Goal: Transaction & Acquisition: Book appointment/travel/reservation

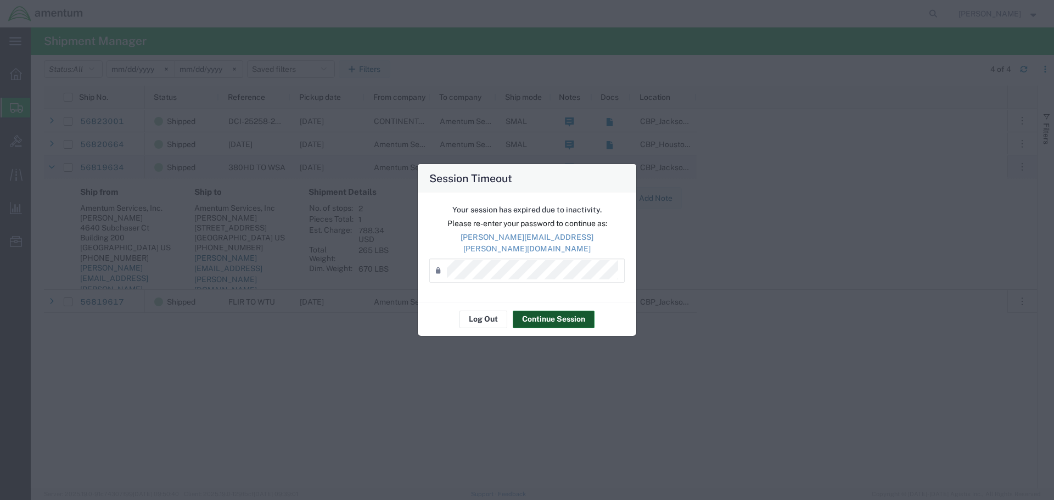
click at [575, 313] on button "Continue Session" at bounding box center [554, 320] width 82 height 18
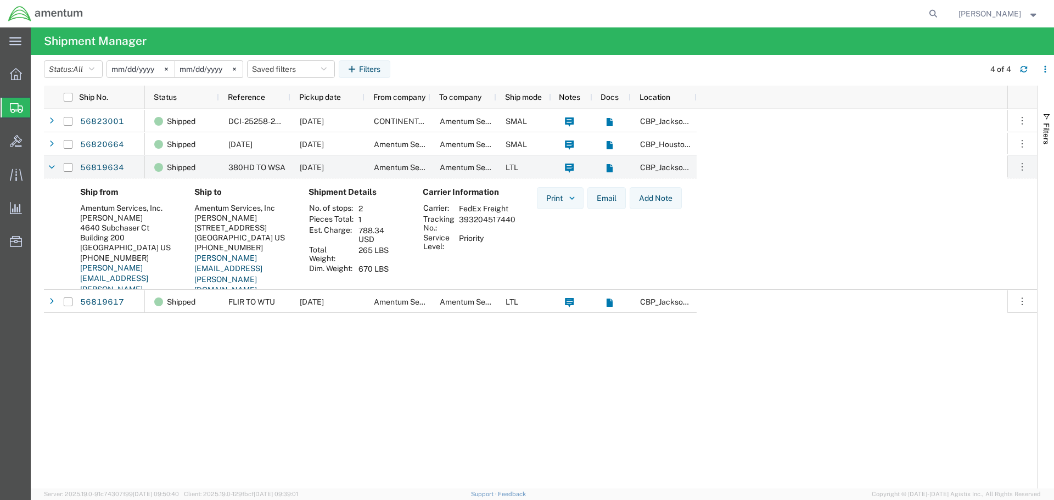
click at [364, 369] on div "Shipped DCI-25258-200759 [DATE] CONTINENTAL TESTING Amentum Services, Inc. SMAL…" at bounding box center [576, 298] width 862 height 379
click at [941, 16] on icon at bounding box center [933, 13] width 15 height 15
paste input "392225762223"
type input "392225762223"
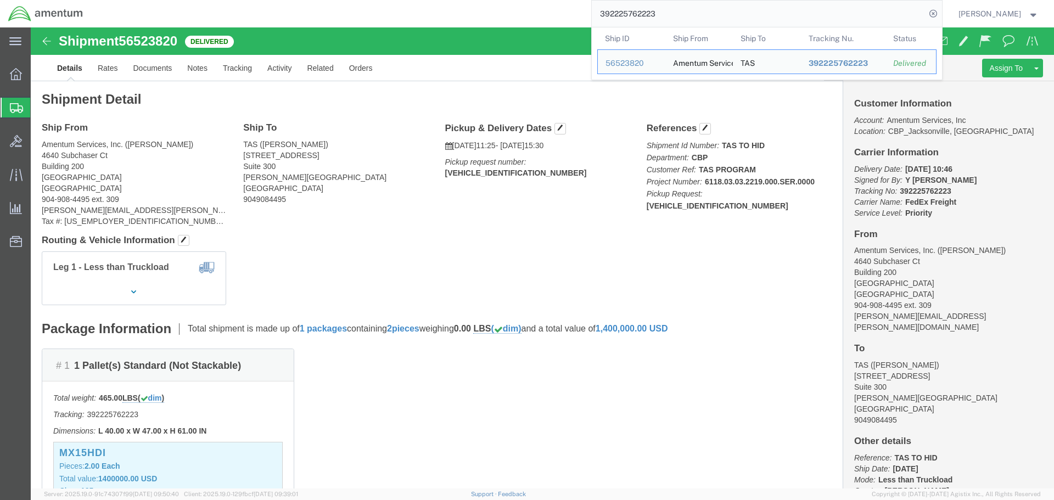
click address "Amentum Services, Inc. ([PERSON_NAME]) [STREET_ADDRESS] 904-908-4495 ext. 309 […"
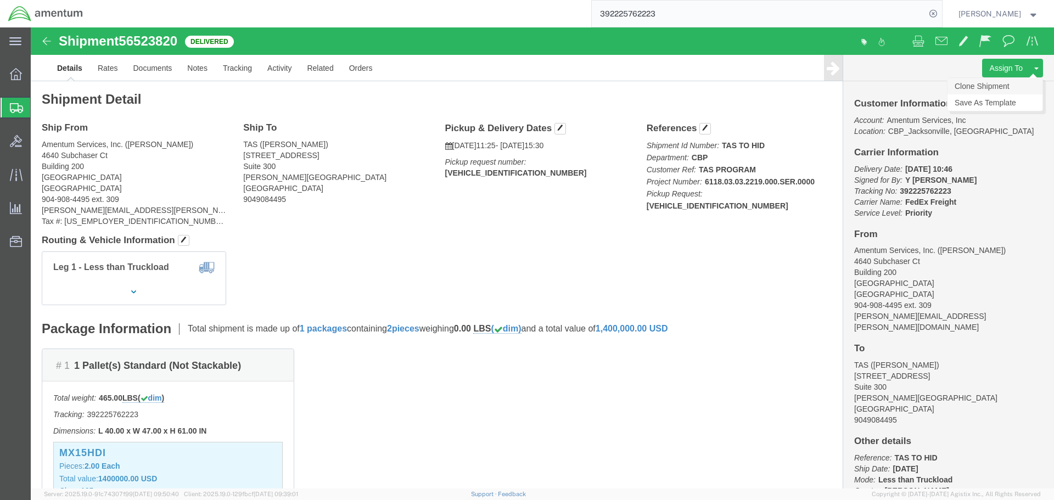
click link "Clone Shipment"
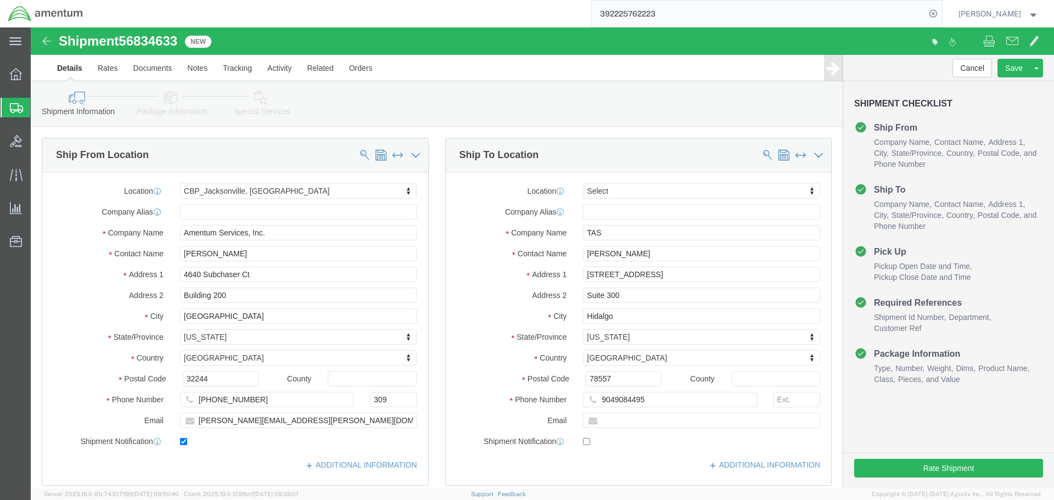
select select "49917"
select select
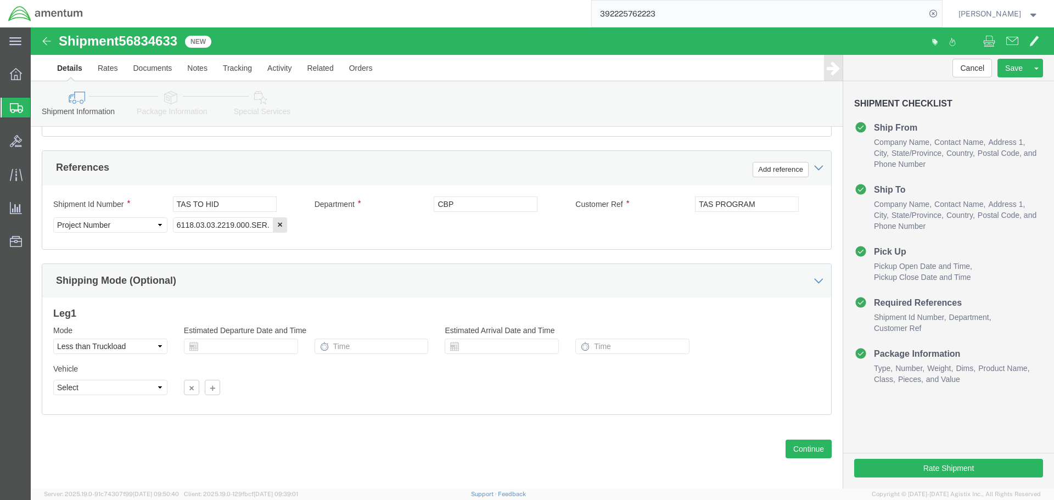
scroll to position [502, 0]
click button "Continue"
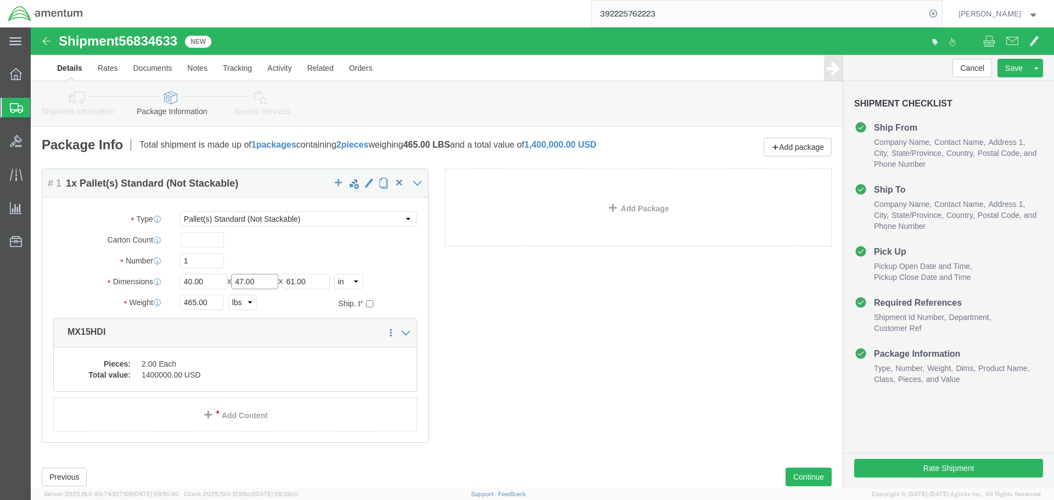
drag, startPoint x: 213, startPoint y: 253, endPoint x: 262, endPoint y: 264, distance: 50.2
click input "47.00"
type input "28.00"
drag, startPoint x: 174, startPoint y: 255, endPoint x: 130, endPoint y: 250, distance: 44.7
click div "Dimensions Length 40.00 x Width 28.00 x Height 61.00 Select cm ft in"
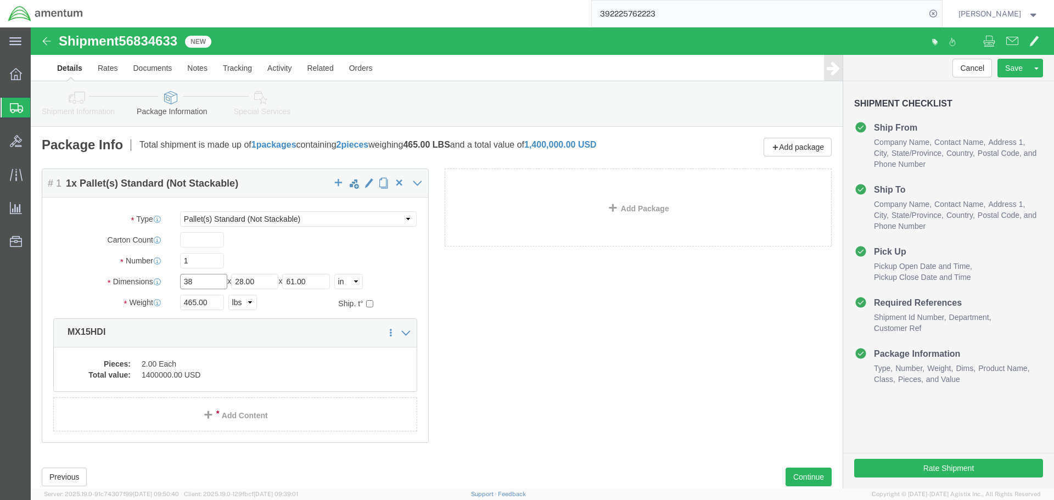
type input "38"
click input "61.00"
type input "62.00"
click input "465.00"
type input "448.00"
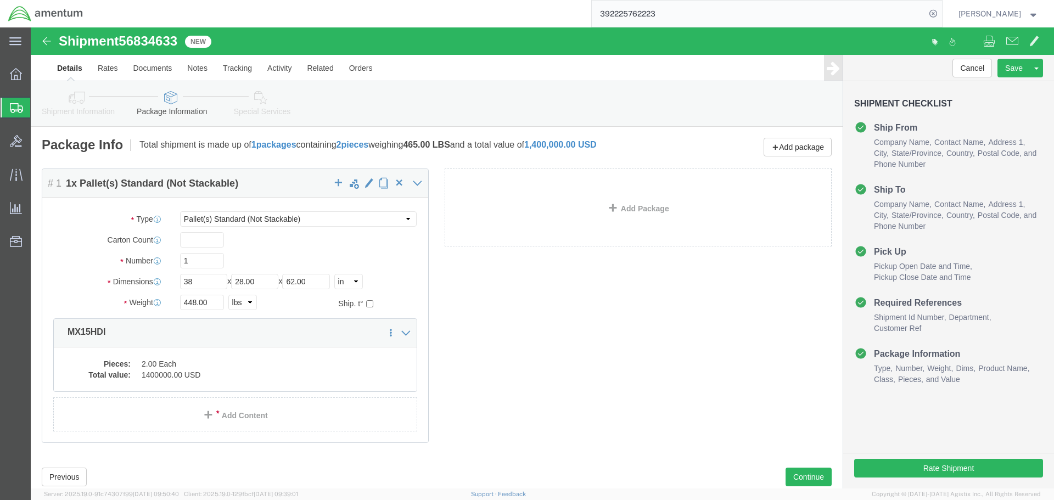
click div "Package Content # 1 1 x Pallet(s) Standard (Not Stackable) Package Type Select …"
click dd "1400000.00 USD"
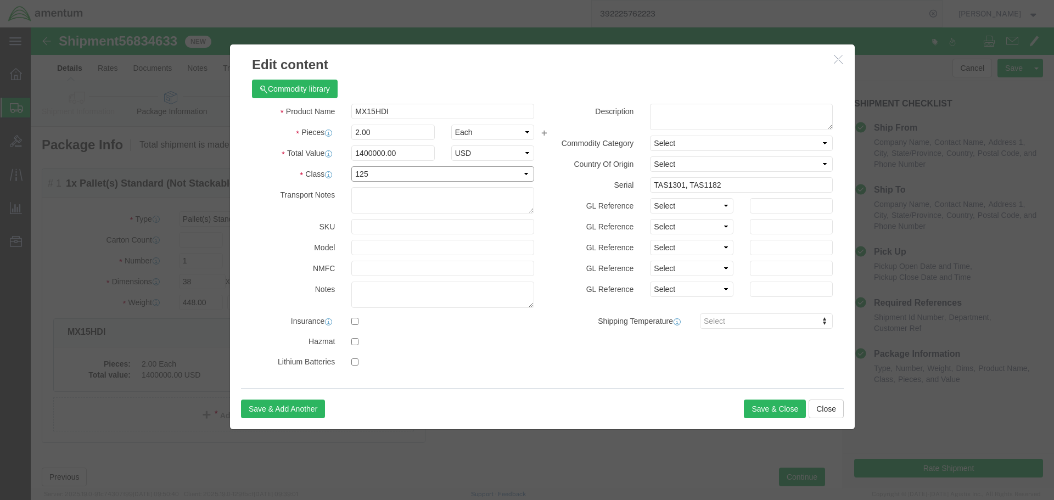
click select "Select 50 55 60 65 70 85 92.5 100 125 175 250 300 400"
select select "92.5"
click select "Select 50 55 60 65 70 85 92.5 100 125 175 250 300 400"
click input "TAS1301, TAS1182"
drag, startPoint x: 688, startPoint y: 159, endPoint x: 678, endPoint y: 161, distance: 9.6
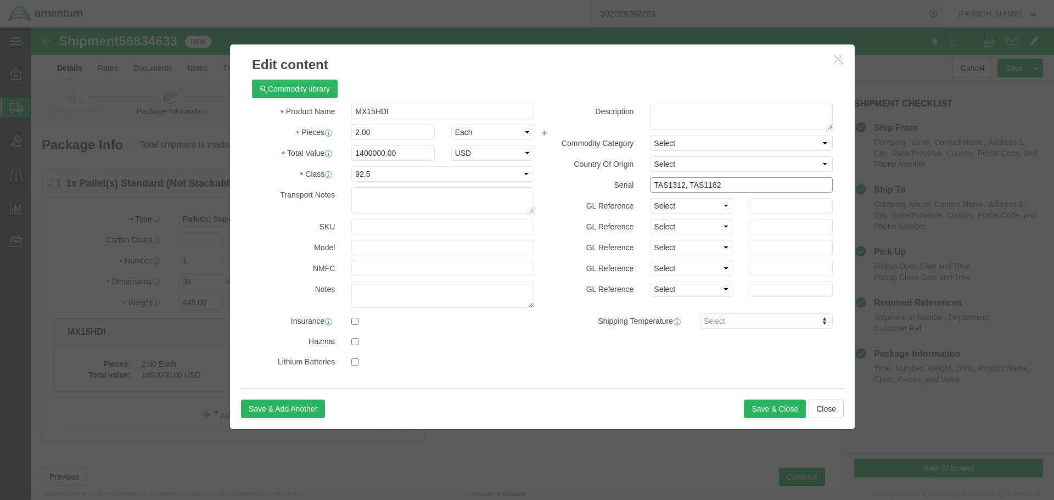
click input "TAS1312, TAS1182"
type input "TAS1312, TAS1199"
click button "Save & Close"
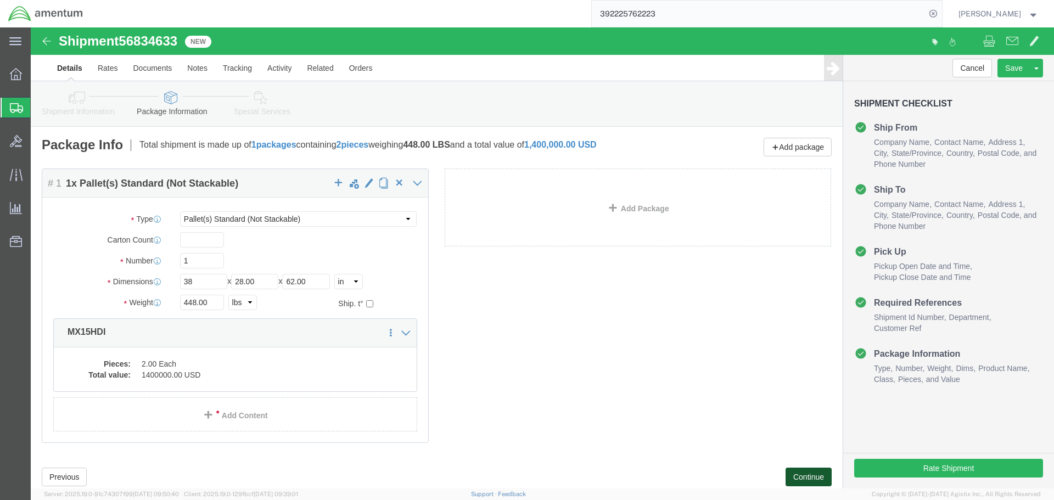
click button "Continue"
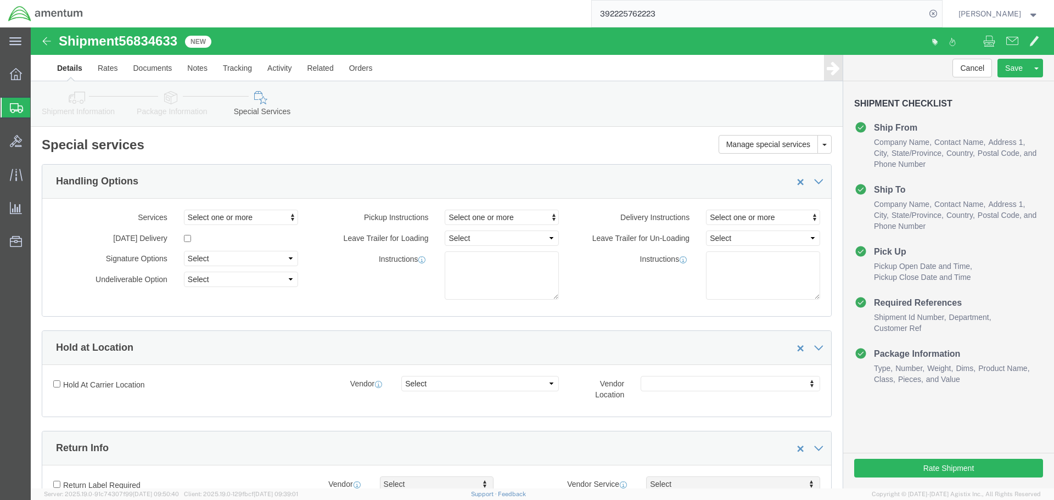
click icon
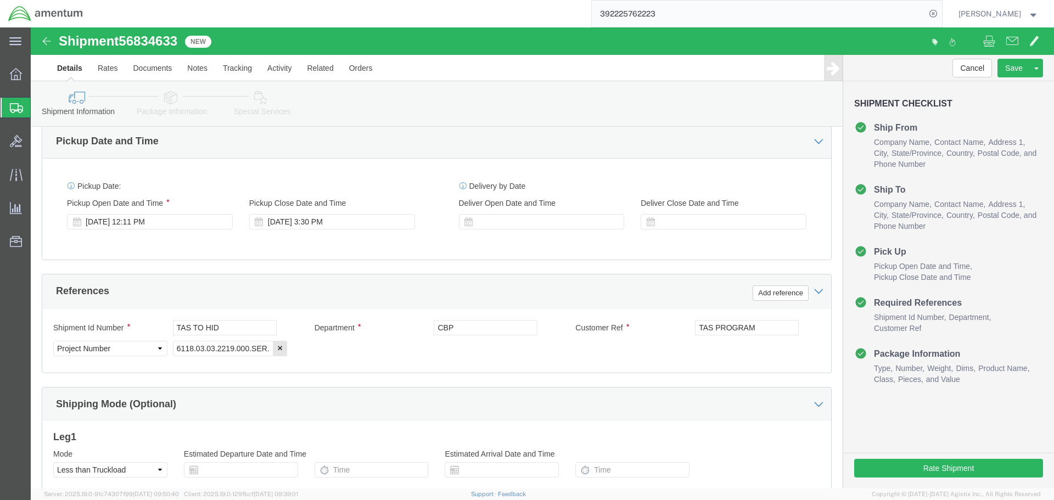
scroll to position [439, 0]
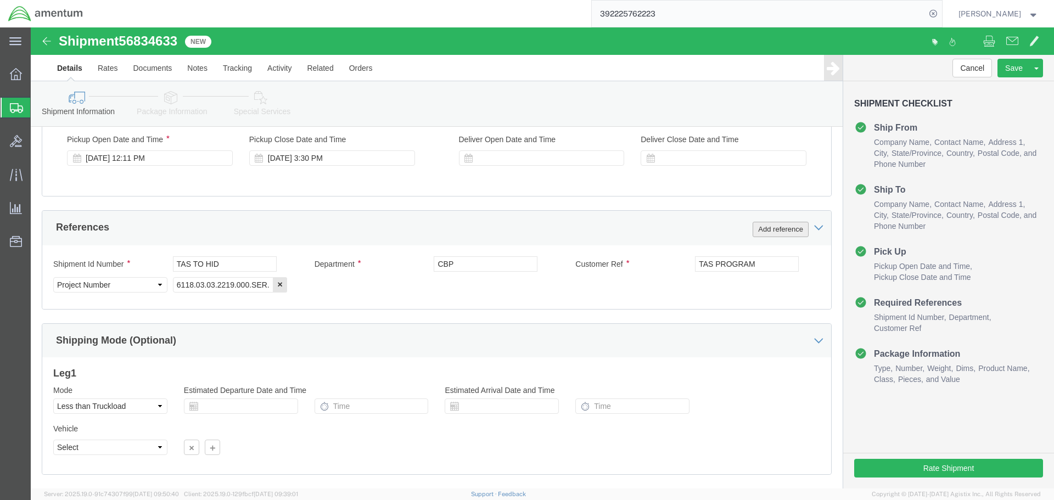
click button "Add reference"
click select "Select Account Type Activity ID Airline Appointment Number ASN Batch Request # …"
select select "SERLNUM"
click select "Select Account Type Activity ID Airline Appointment Number ASN Batch Request # …"
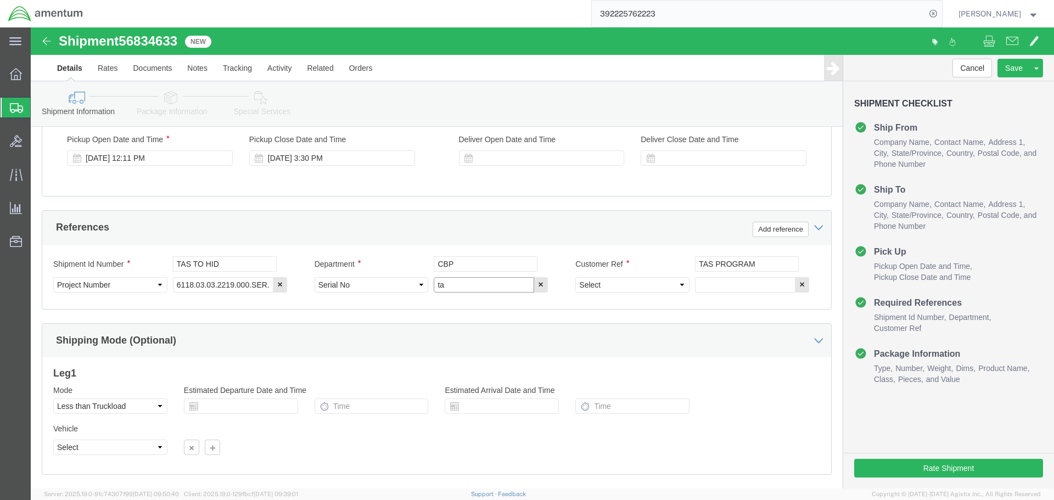
type input "t"
type input "TAS1199"
select select "SERLNUM"
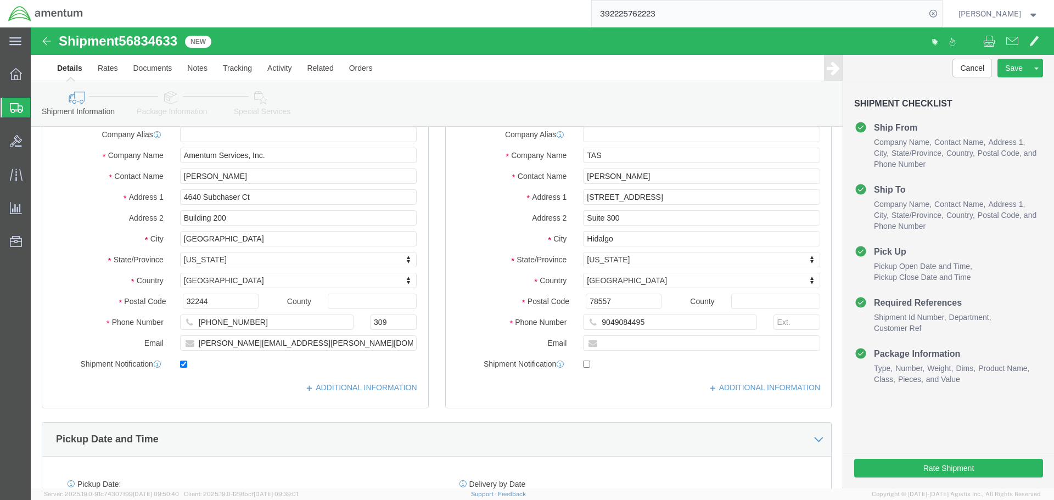
scroll to position [0, 0]
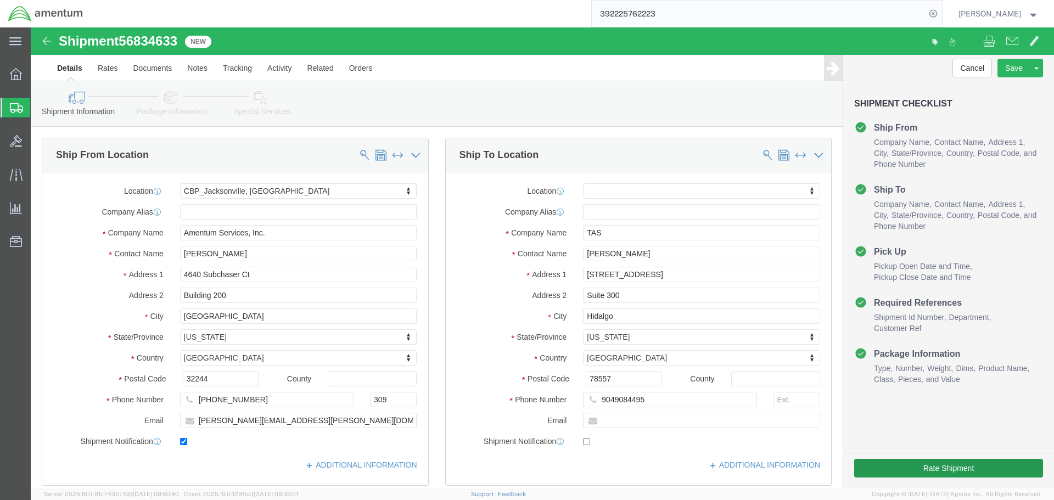
type input "TAS1312"
click button "Rate Shipment"
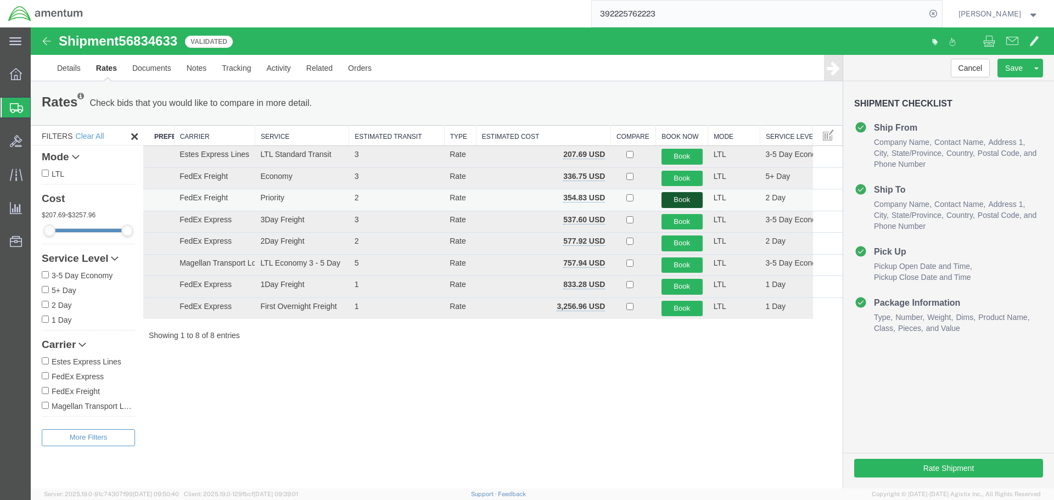
click at [682, 198] on button "Book" at bounding box center [681, 200] width 41 height 16
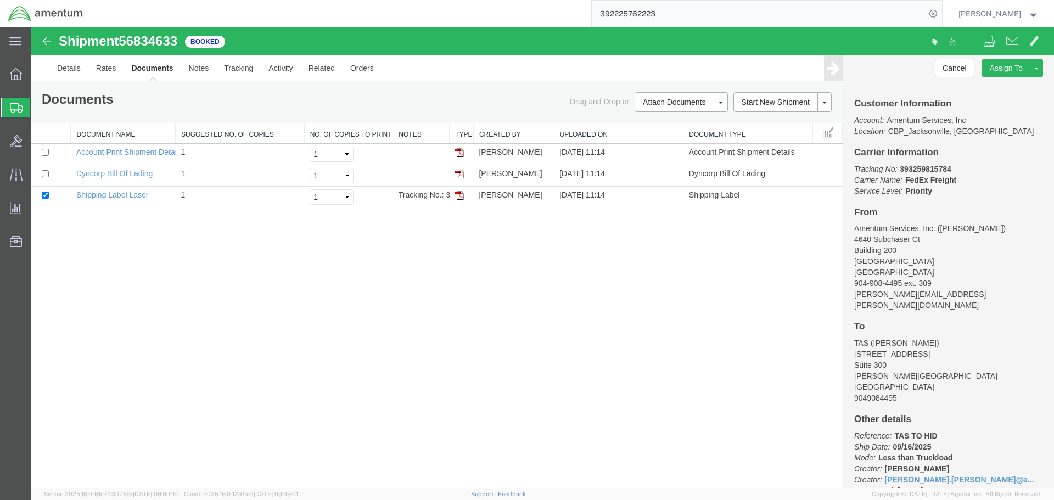
click at [520, 360] on div "Shipment 56834633 3 of 3 Booked Details Rates Documents Notes Tracking Activity…" at bounding box center [542, 257] width 1023 height 461
click at [45, 173] on input "checkbox" at bounding box center [45, 173] width 7 height 7
checkbox input "true"
click at [685, 127] on link "Print Documents" at bounding box center [680, 121] width 96 height 16
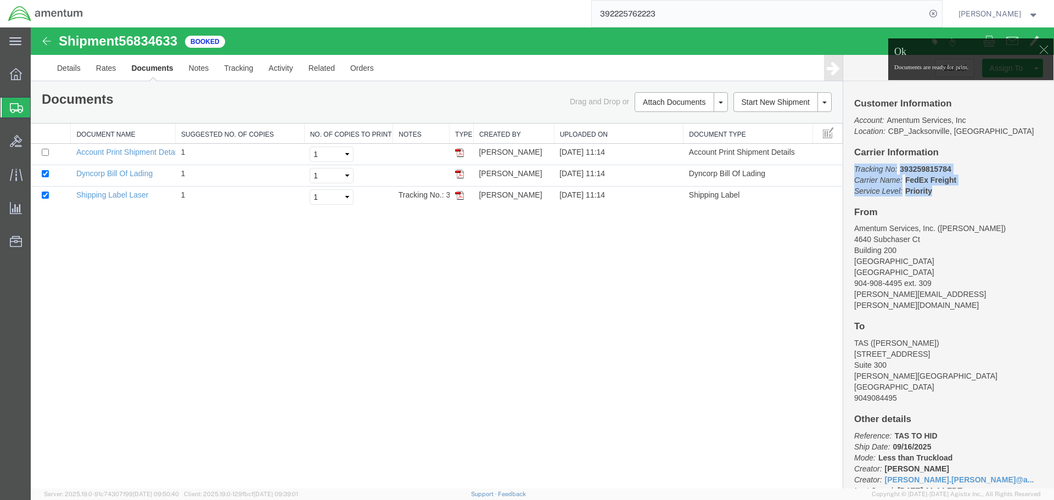
drag, startPoint x: 943, startPoint y: 190, endPoint x: 843, endPoint y: 170, distance: 101.4
click at [843, 170] on div "Customer Information Account: Amentum Services, Inc Location: CBP_Jacksonville,…" at bounding box center [948, 284] width 211 height 407
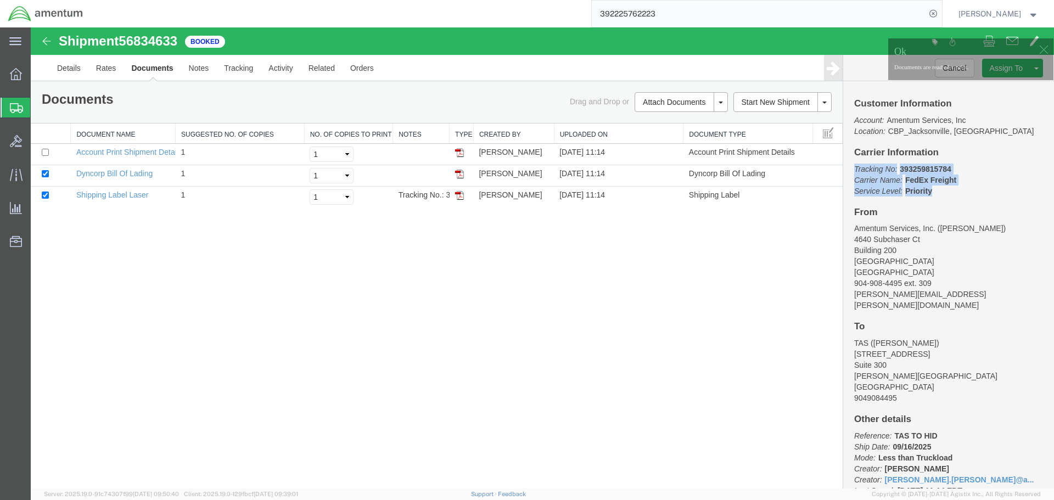
copy p "Tracking No: 393259815784 Carrier Name: FedEx Freight FedEx Freight Service Lev…"
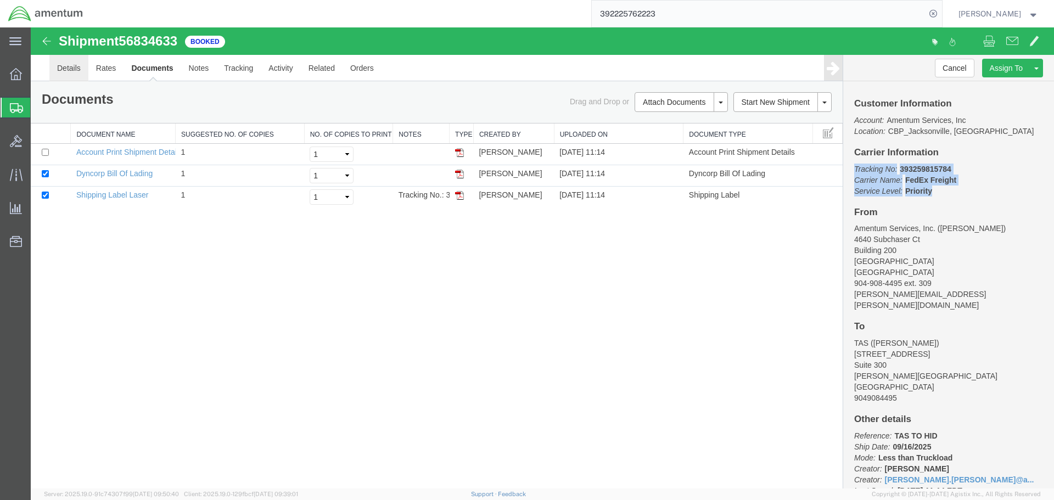
click at [78, 63] on link "Details" at bounding box center [68, 68] width 39 height 26
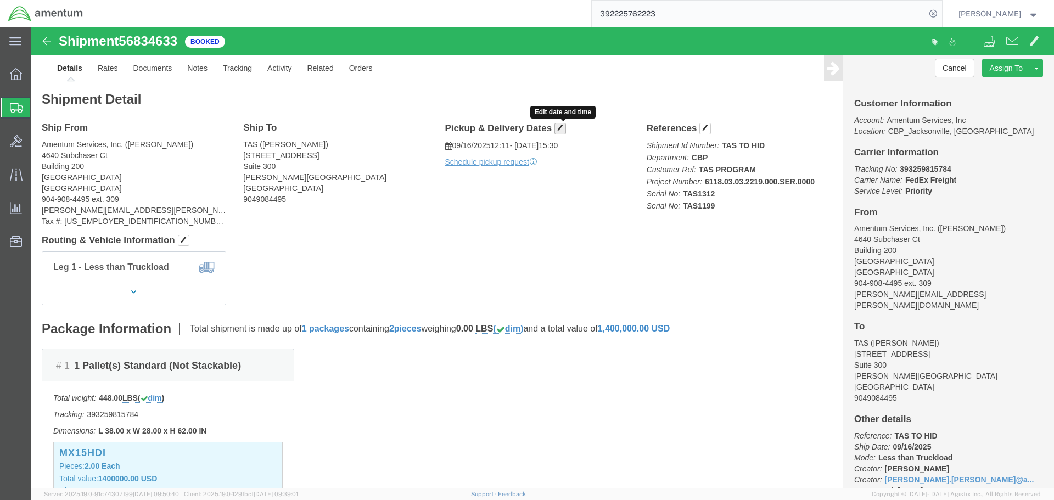
click span "button"
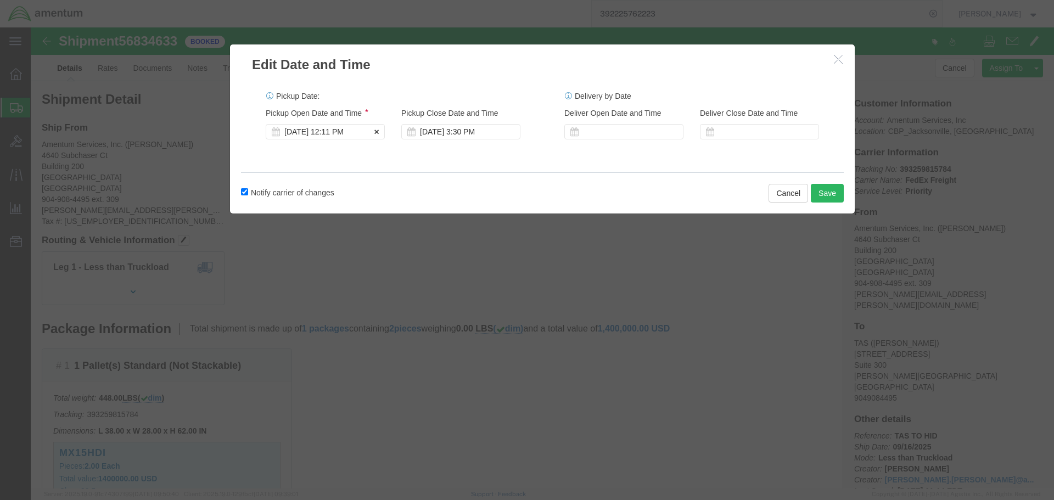
click div "[DATE] 12:11 PM"
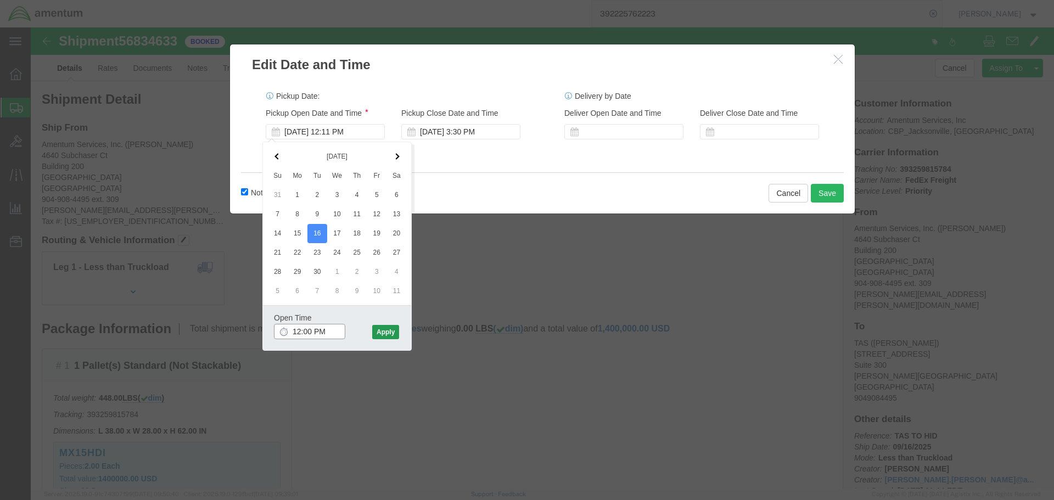
type input "12:00 PM"
click button "Apply"
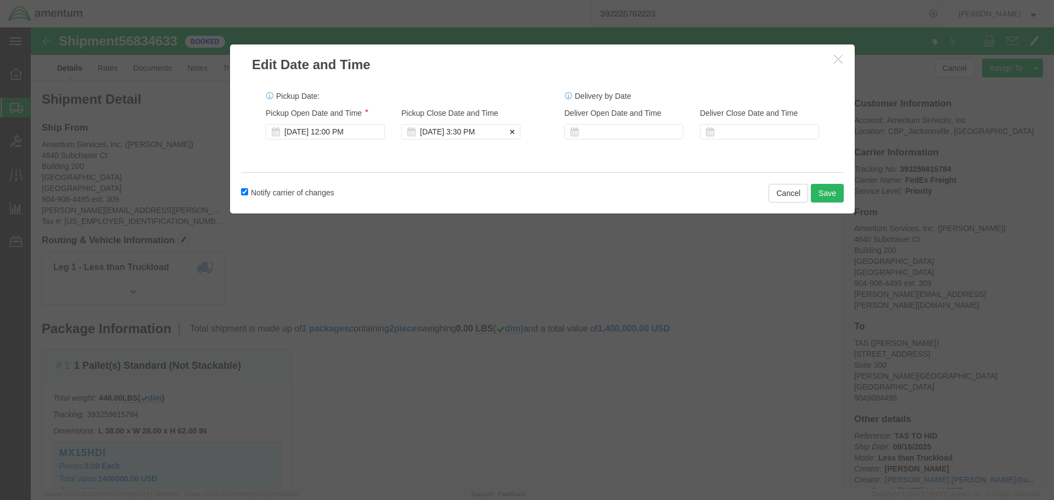
click div "[DATE] 3:30 PM"
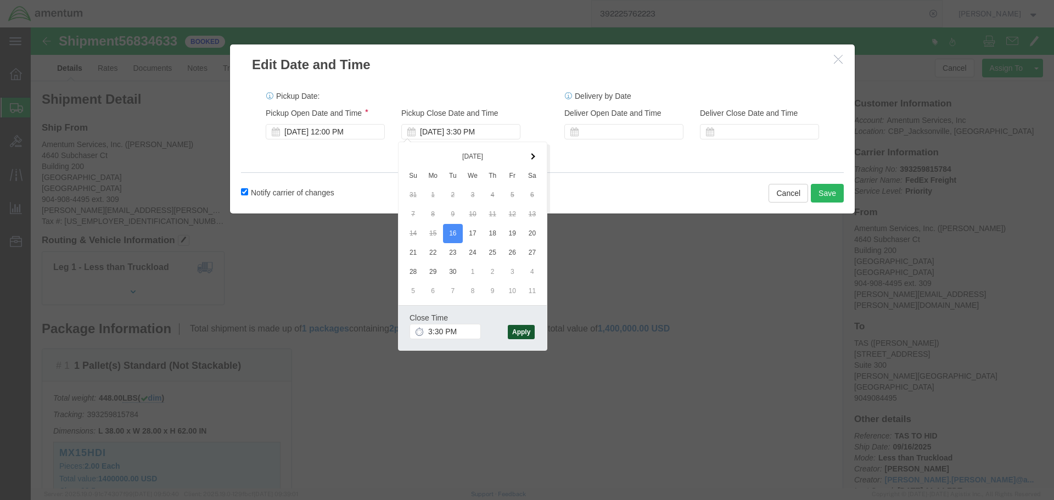
click button "Apply"
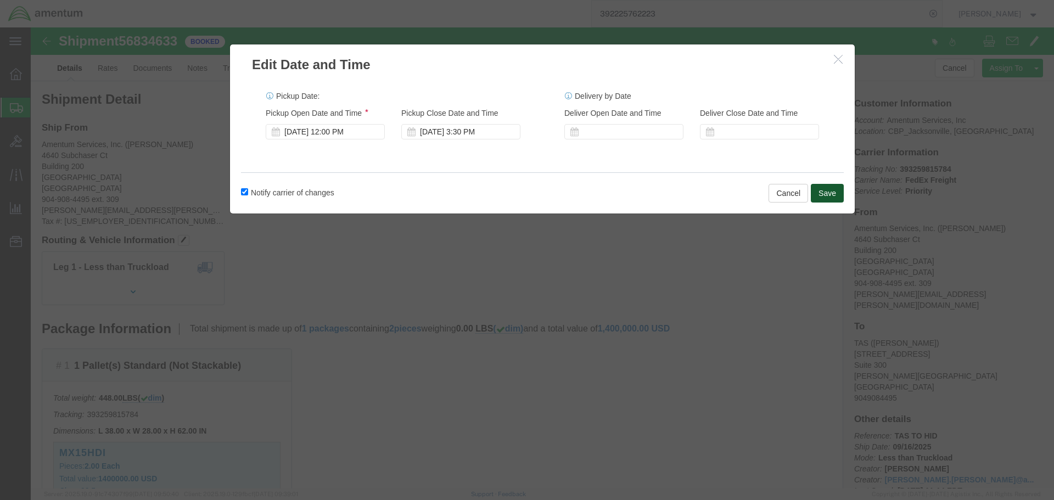
click button "Save"
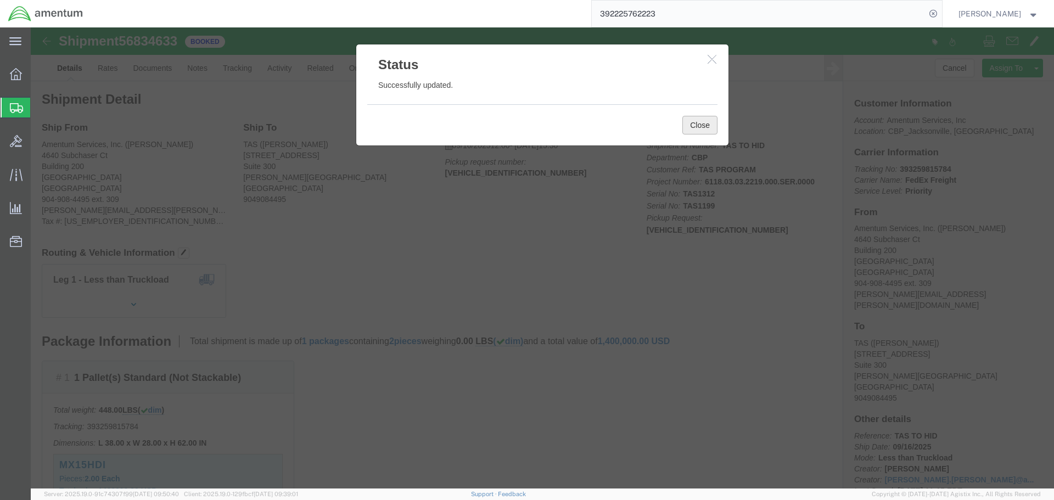
click button "Close"
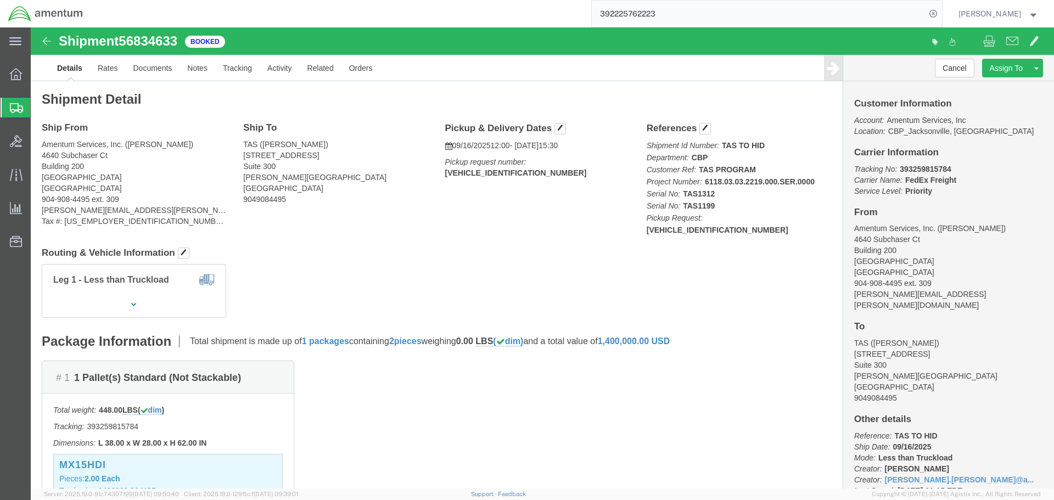
click b "[VEHICLE_IDENTIFICATION_NUMBER]"
copy b "[VEHICLE_IDENTIFICATION_NUMBER]"
click b "393259815784"
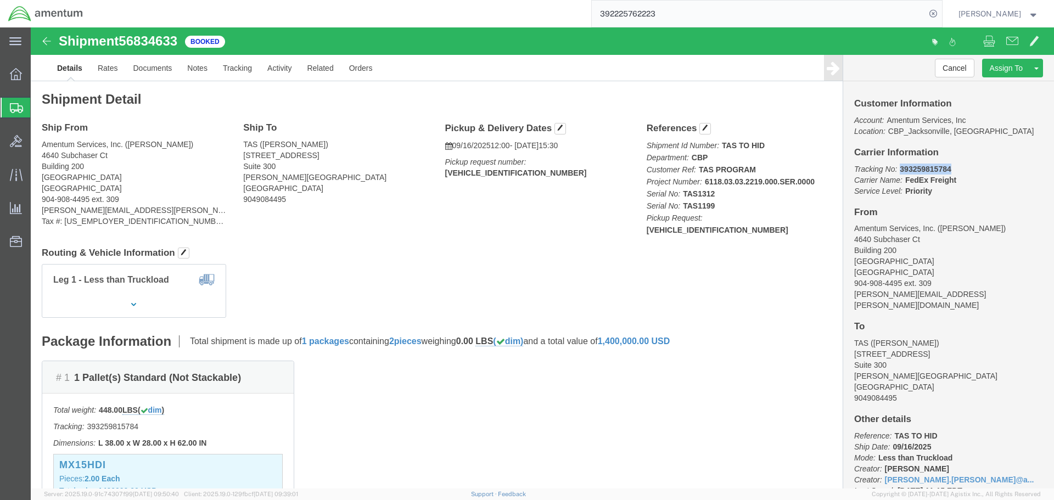
copy b "393259815784"
click div "Leg 1 - Less than Truckload"
drag, startPoint x: 902, startPoint y: 167, endPoint x: 809, endPoint y: 145, distance: 96.0
click div "Customer Information Account: Amentum Services, Inc Location: CBP_Jacksonville,…"
copy p "Tracking No: 393259815784 Carrier Name: FedEx Freight FedEx Freight Service Lev…"
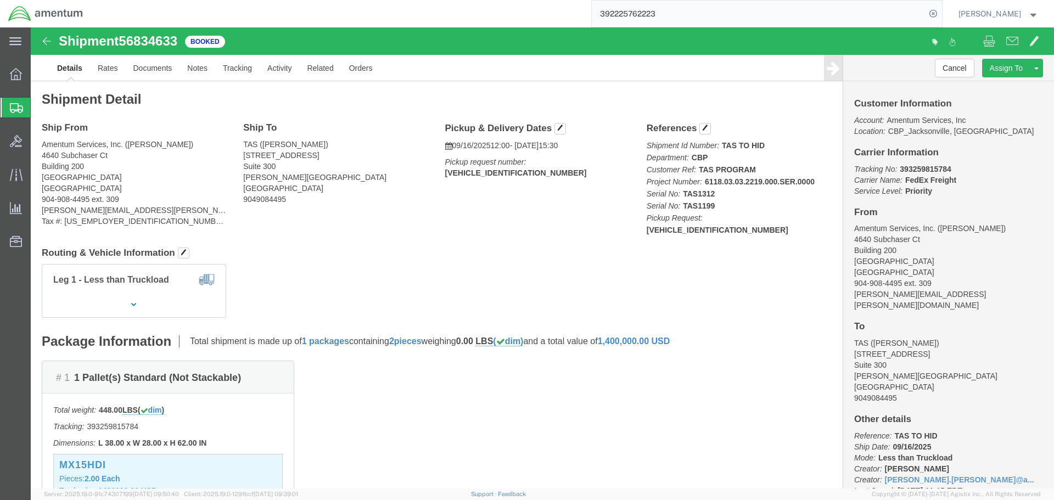
drag, startPoint x: 396, startPoint y: 174, endPoint x: 397, endPoint y: 189, distance: 15.4
click div "Ship To TAS ([PERSON_NAME]) [STREET_ADDRESS][PERSON_NAME] 9049084495"
click at [0, 0] on span "Create Shipment" at bounding box center [0, 0] width 0 height 0
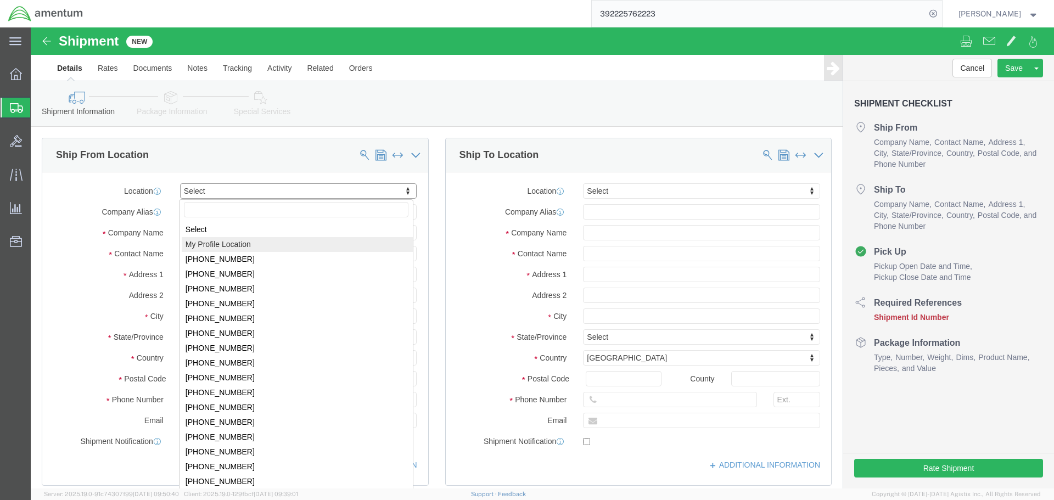
select select "MYPROFILE"
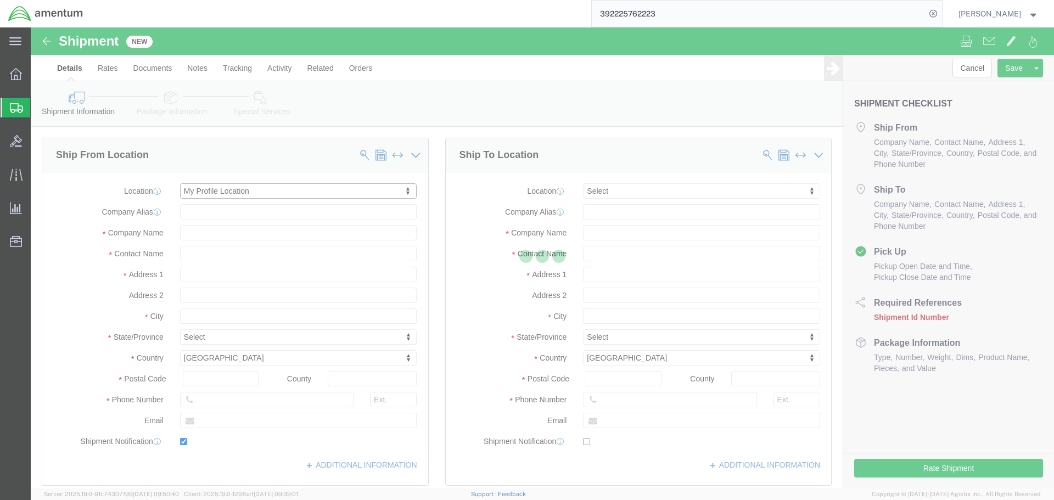
type input "4640 Subchaser Ct"
type input "Building 200"
type input "32244"
type input "[PHONE_NUMBER]"
type input "309"
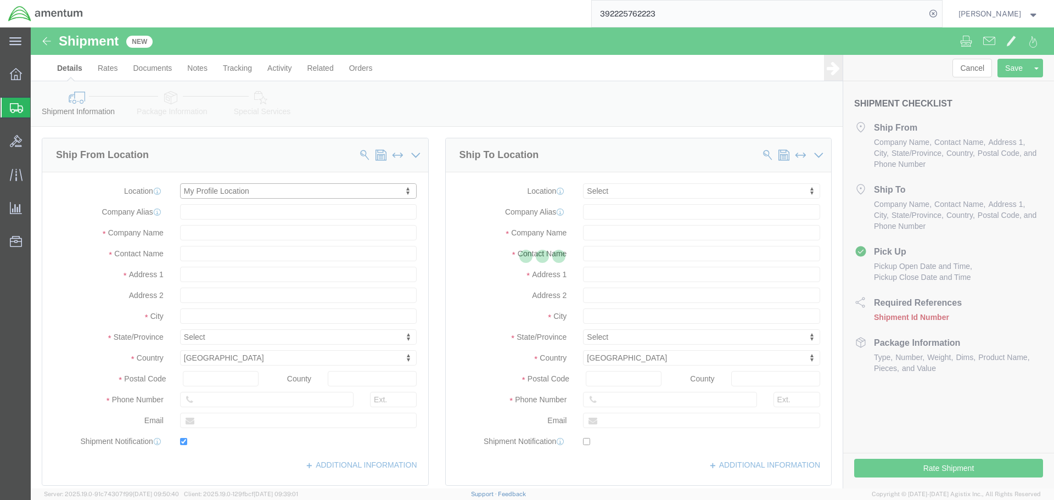
type input "[PERSON_NAME][EMAIL_ADDRESS][PERSON_NAME][DOMAIN_NAME]"
checkbox input "true"
type input "Amentum Services, Inc."
type input "[PERSON_NAME]"
type input "[GEOGRAPHIC_DATA]"
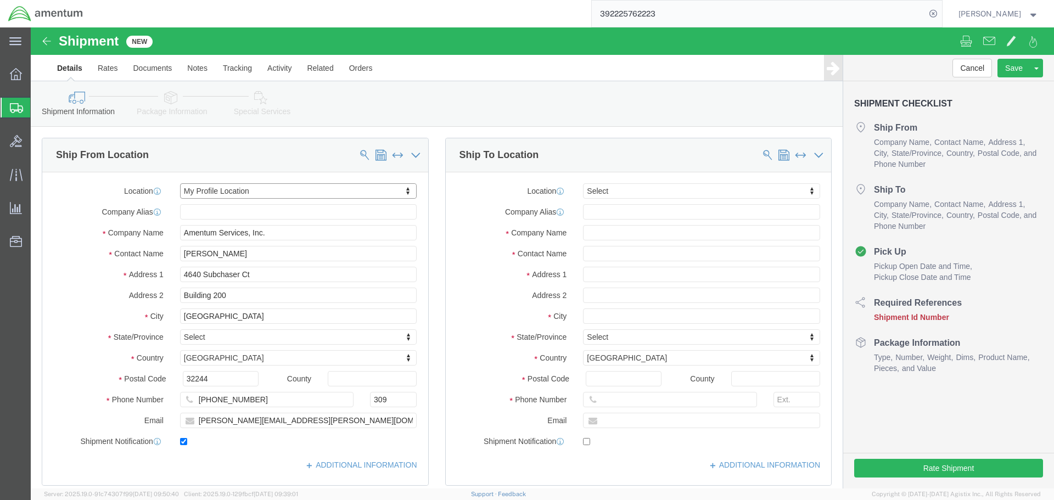
select select "FL"
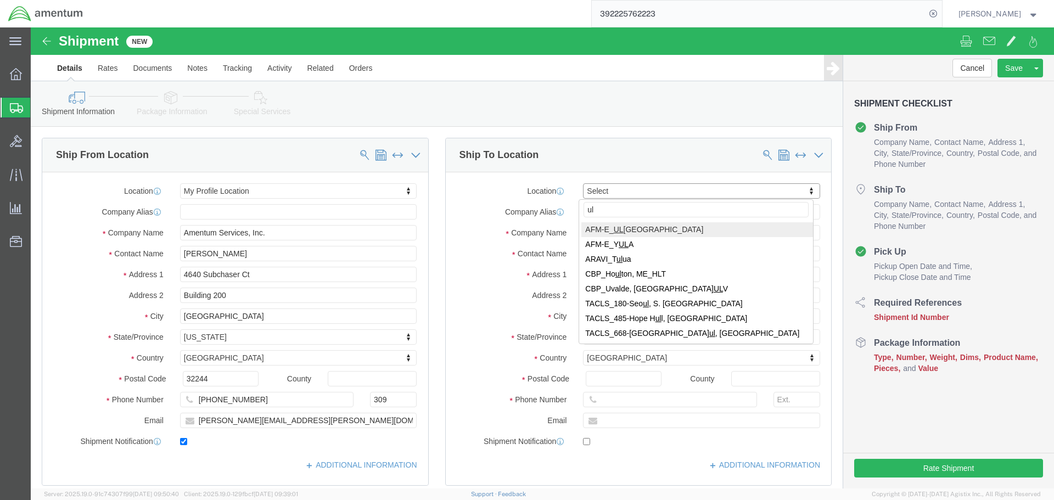
type input "ulv"
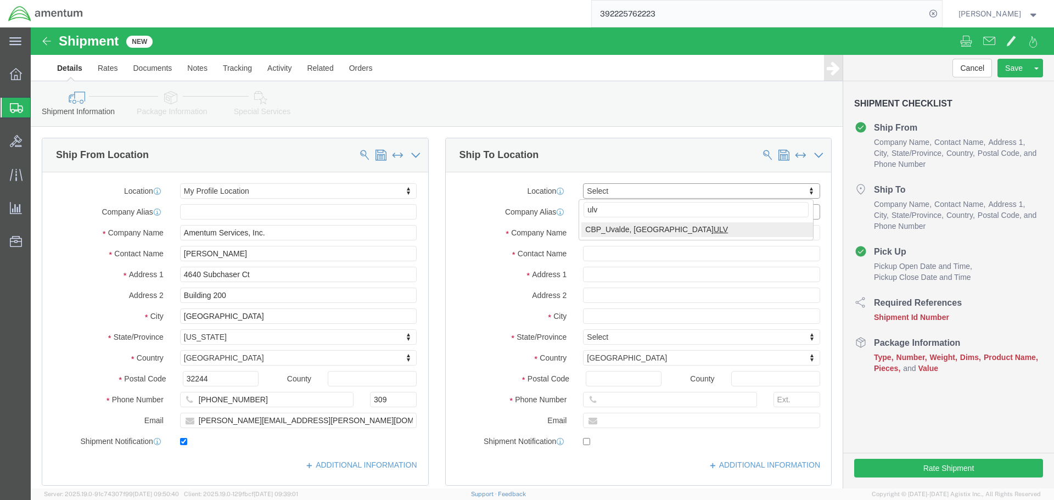
select select "49950"
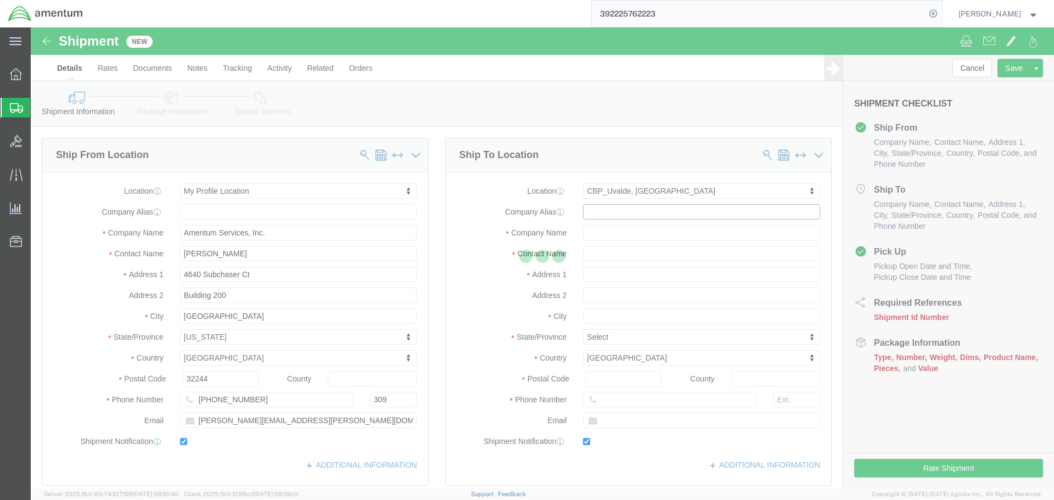
type input "[STREET_ADDRESS][PERSON_NAME]"
type input "[PERSON_NAME][GEOGRAPHIC_DATA]"
type input "78801"
type input "[PHONE_NUMBER]"
type input "[PERSON_NAME][EMAIL_ADDRESS][PERSON_NAME][DOMAIN_NAME]"
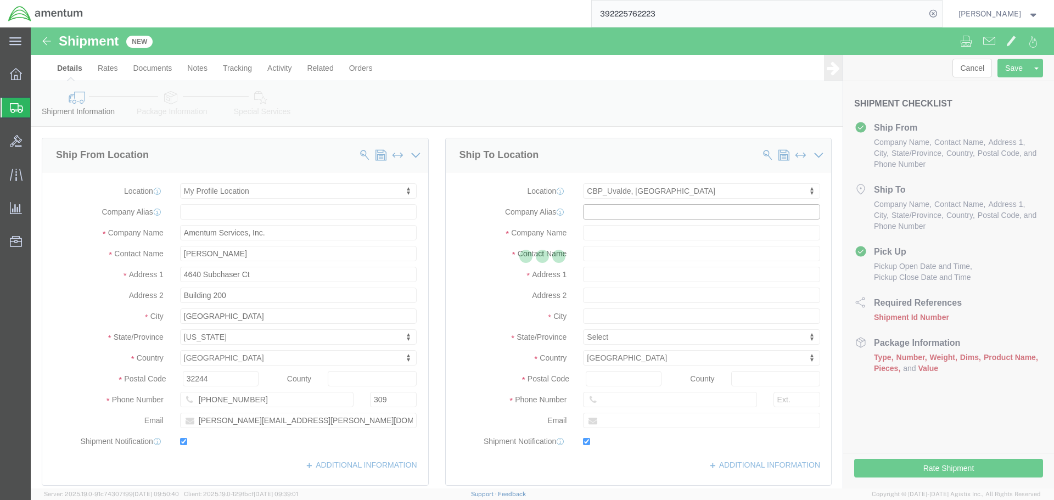
checkbox input "true"
type input "Amentum Services, Inc"
type input "[PERSON_NAME]"
type input "Uvalde"
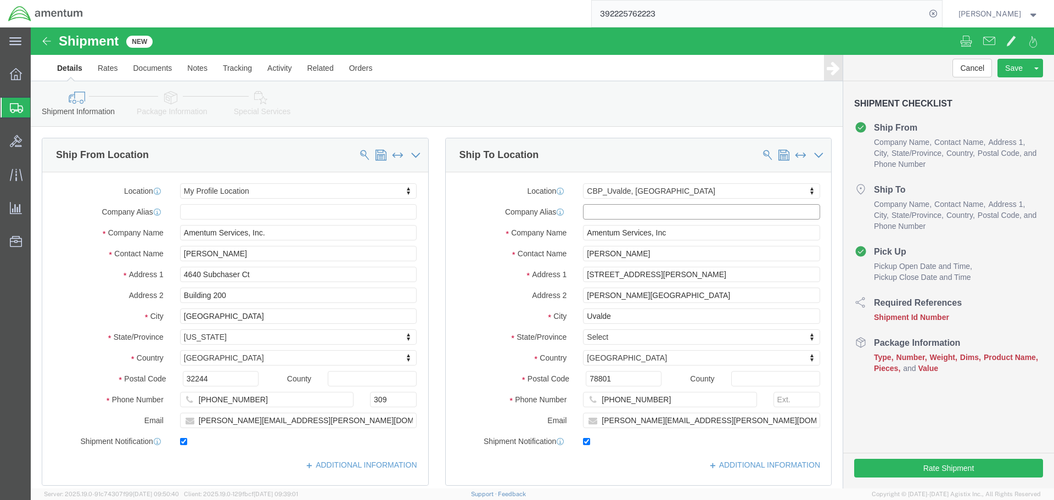
select select "[GEOGRAPHIC_DATA]"
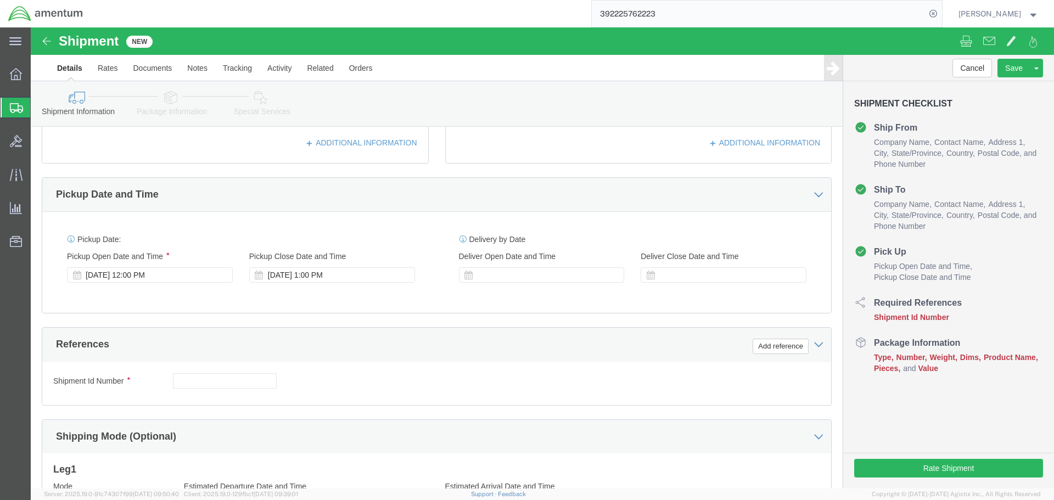
scroll to position [384, 0]
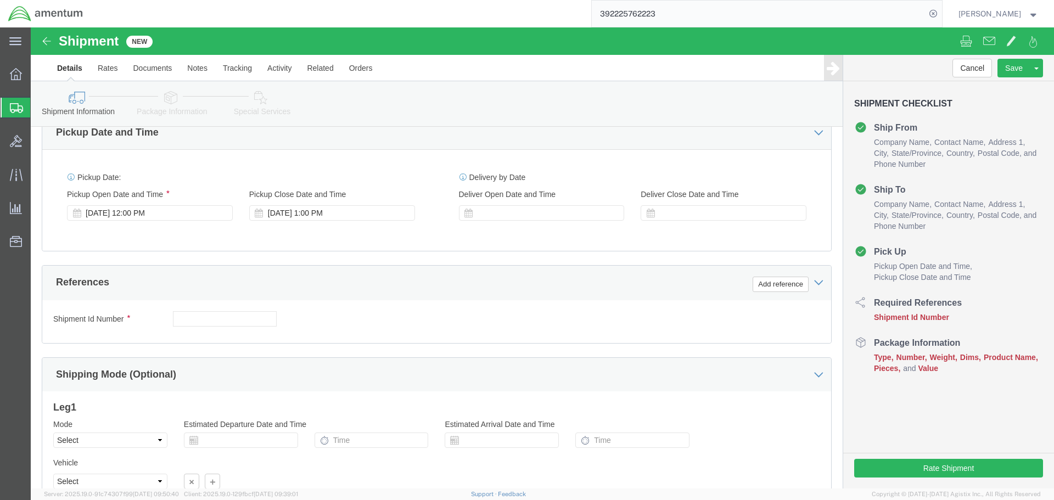
drag, startPoint x: 304, startPoint y: 185, endPoint x: 323, endPoint y: 195, distance: 21.4
click div "[DATE] 1:00 PM"
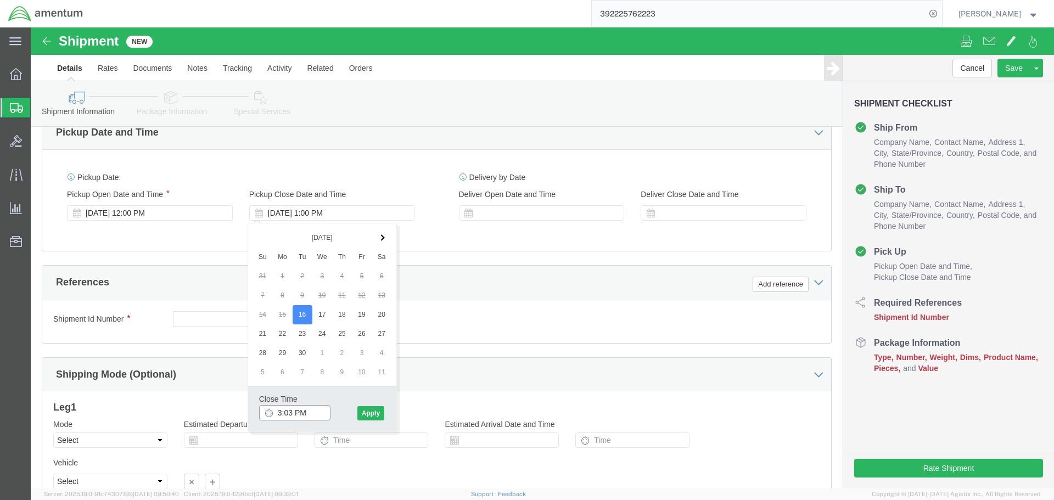
click input "3:03 PM"
type input "3:30 PM"
click button "Apply"
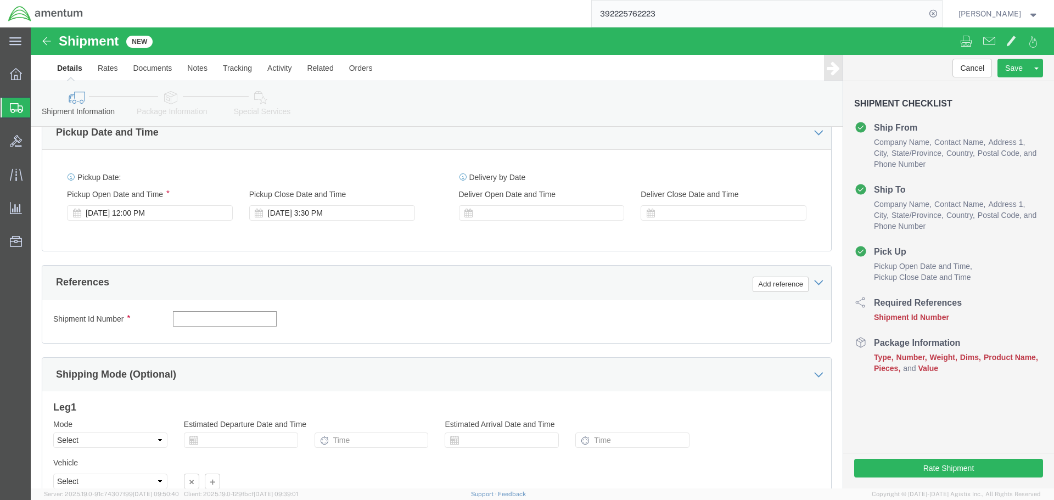
click input "text"
click button "Add reference"
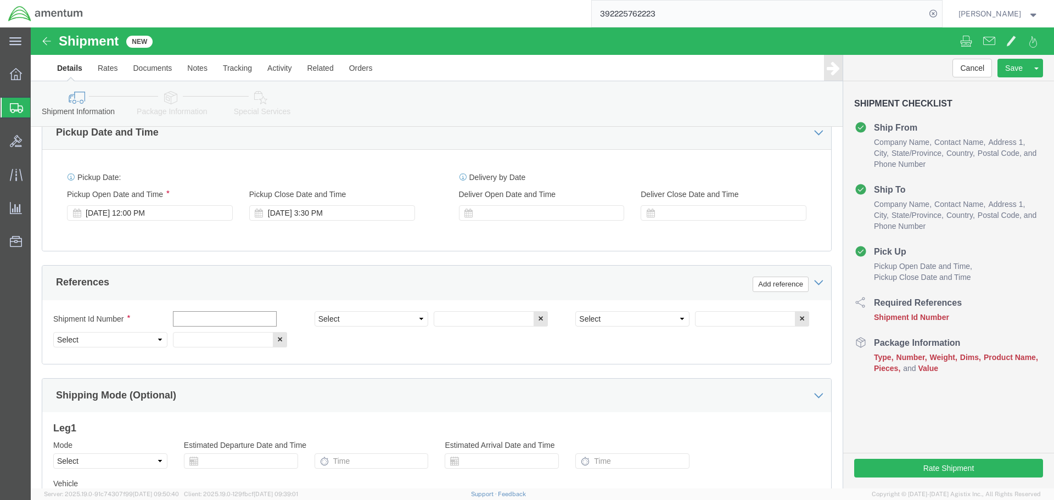
click input "text"
type input "380HD TO ULV"
select select "PROJNUM"
type input "6118.03.03.2219.000.SER.0000"
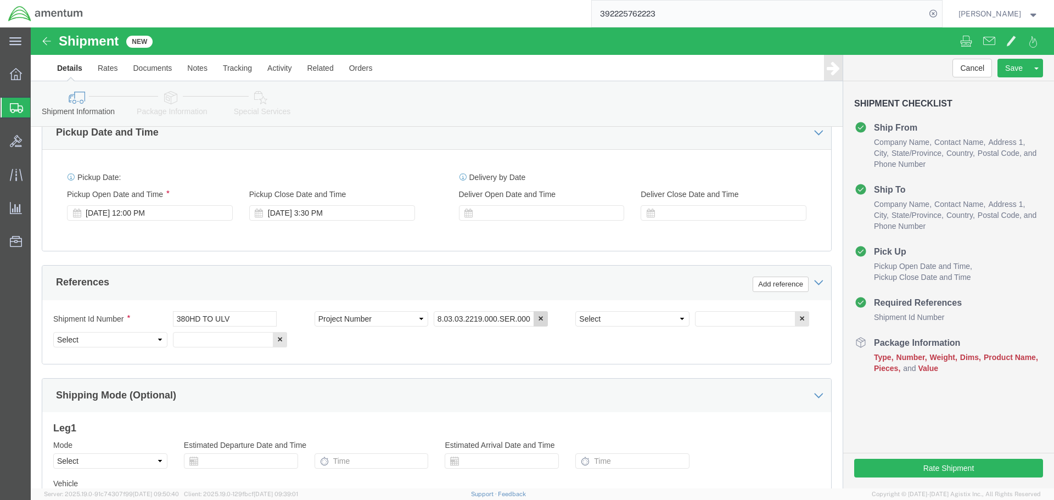
scroll to position [0, 0]
select select "DEPT"
type input "CBP"
select select "CUSTREF"
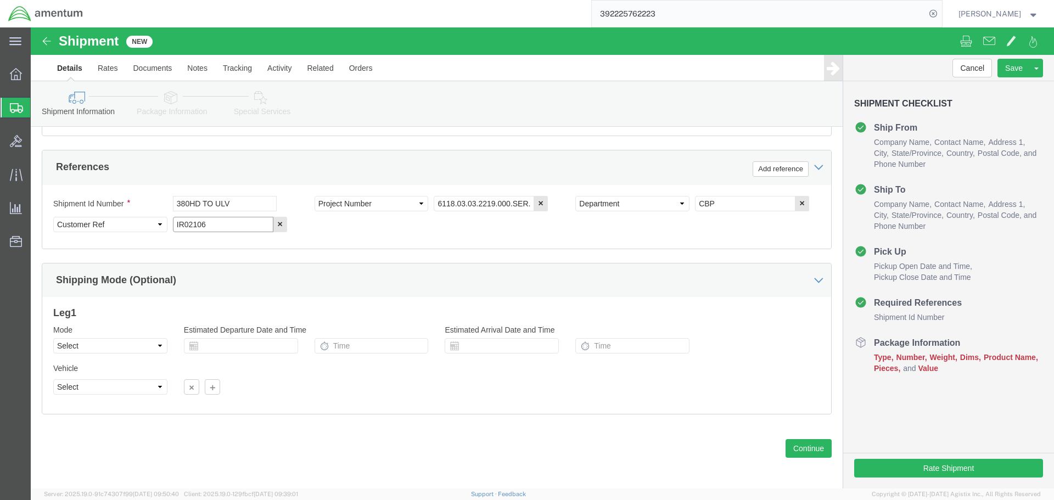
scroll to position [502, 0]
type input "IR02106"
click button "Continue"
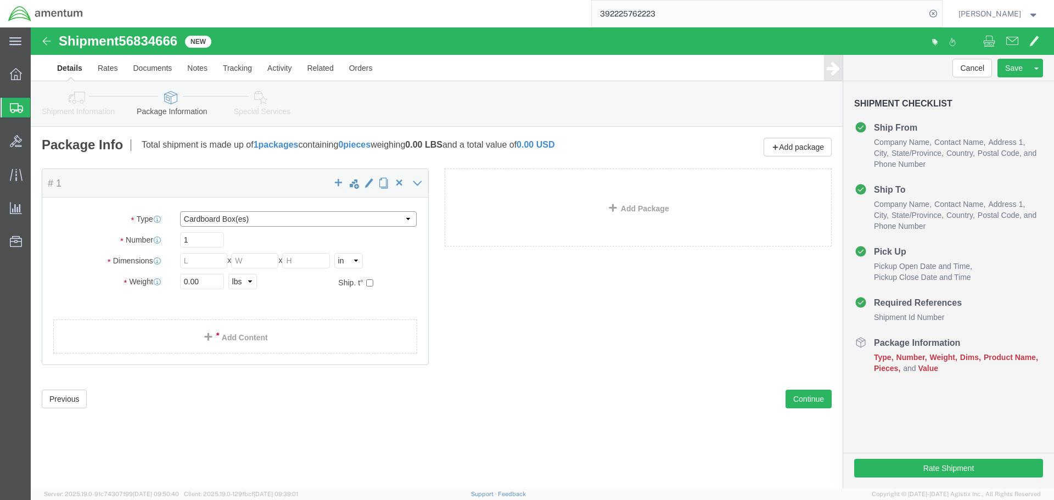
click select "Select BCK Boxes Bale(s) Basket(s) Bolt(s) Bottle(s) Buckets Bulk Bundle(s) Can…"
select select "PSNS"
click select "Select BCK Boxes Bale(s) Basket(s) Bolt(s) Bottle(s) Buckets Bulk Bundle(s) Can…"
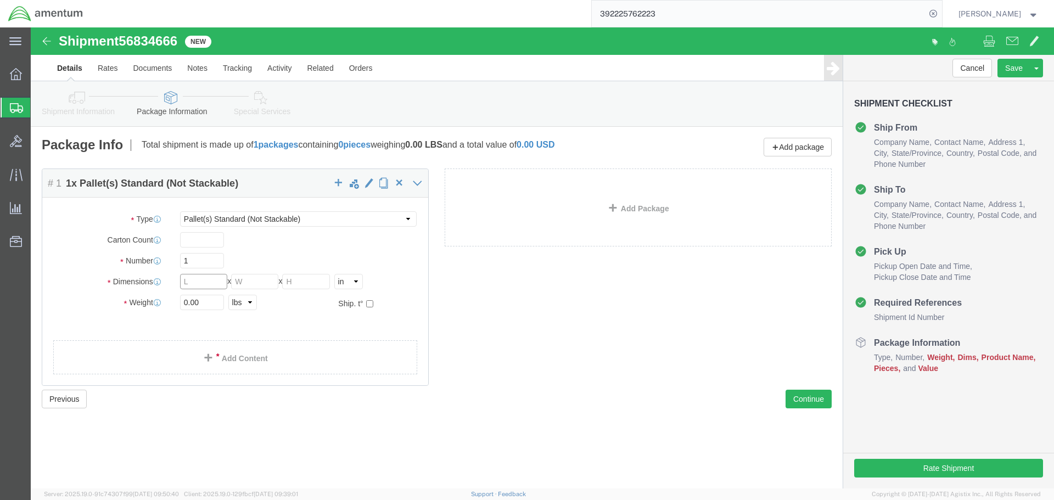
click input "text"
type input "48"
type input "40"
type input "58"
type input "250"
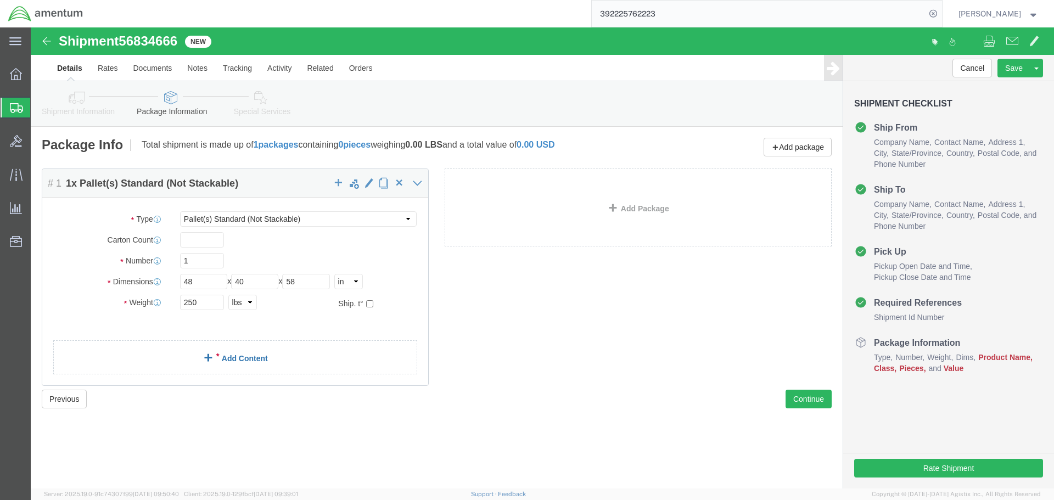
click link "Add Content"
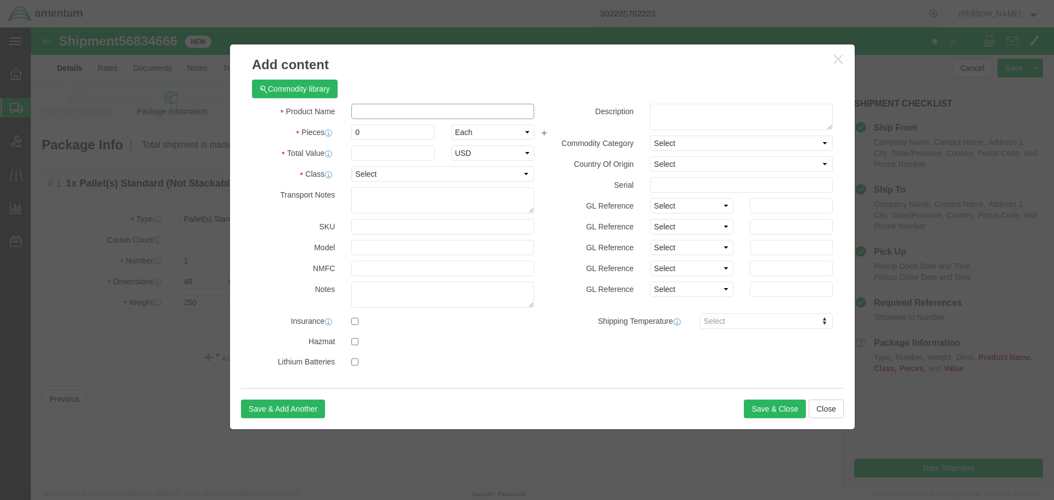
click input "text"
type input "380HD"
type input "1"
type input "700000"
click select "Select 50 55 60 65 70 85 92.5 100 125 175 250 300 400"
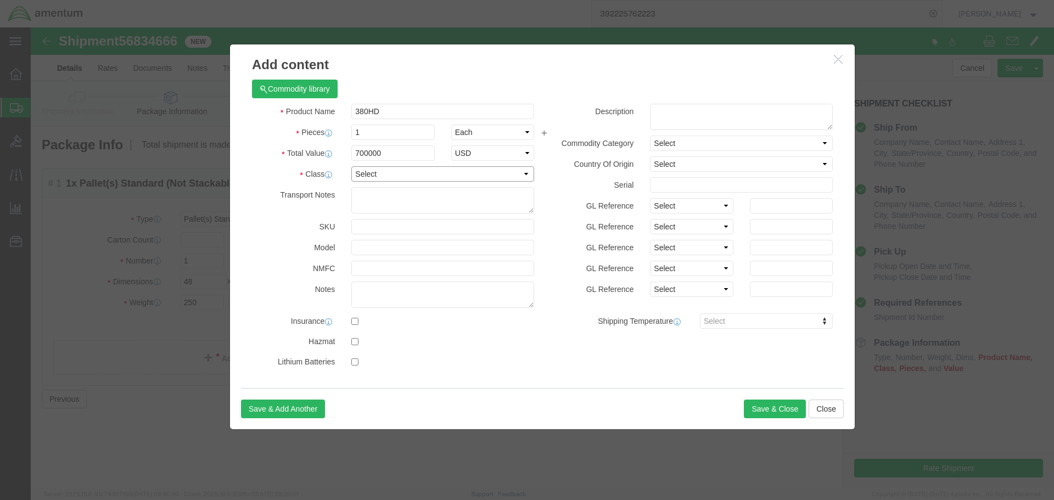
select select "250"
click select "Select 50 55 60 65 70 85 92.5 100 125 175 250 300 400"
click input "text"
drag, startPoint x: 659, startPoint y: 160, endPoint x: 637, endPoint y: 160, distance: 22.0
click input "IR01520"
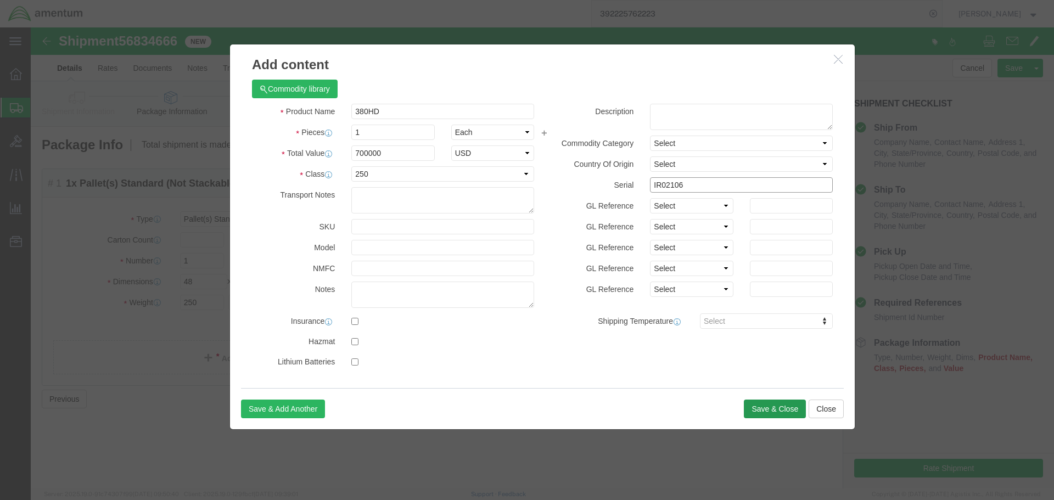
type input "IR02106"
drag, startPoint x: 747, startPoint y: 384, endPoint x: 734, endPoint y: 379, distance: 13.6
click button "Save & Close"
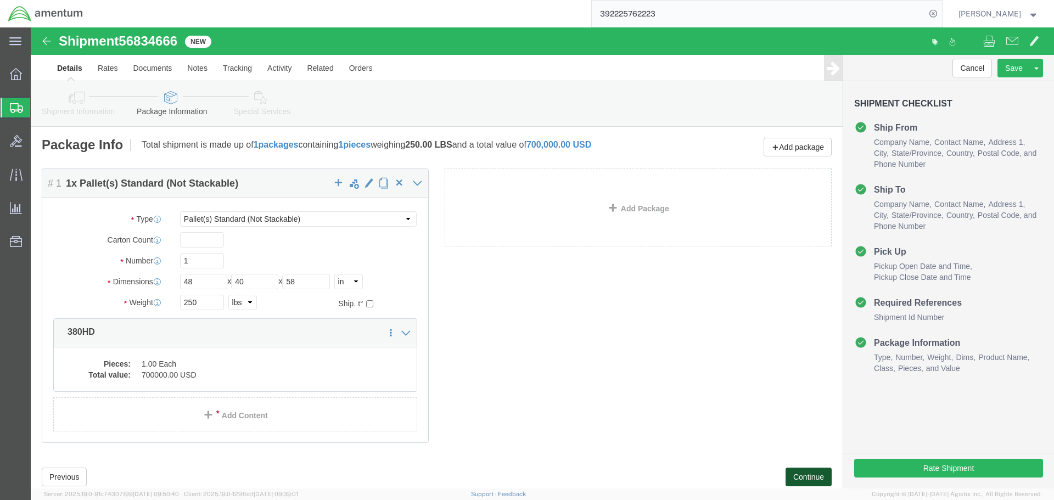
drag, startPoint x: 761, startPoint y: 452, endPoint x: 737, endPoint y: 440, distance: 26.3
click button "Continue"
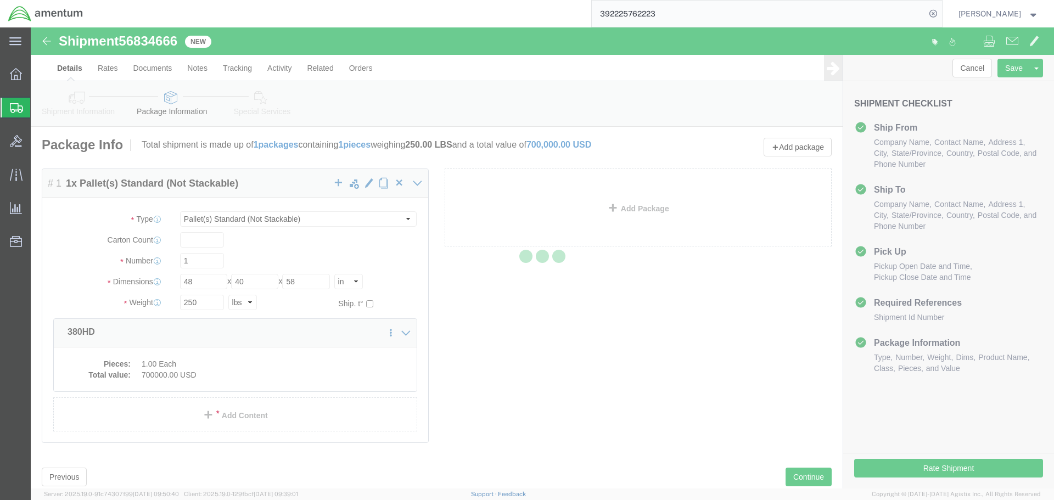
select select
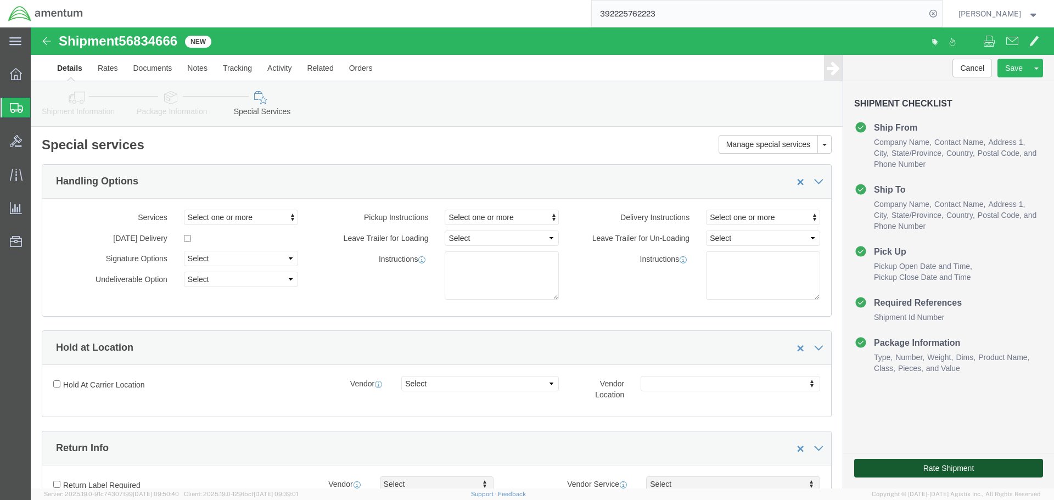
click button "Rate Shipment"
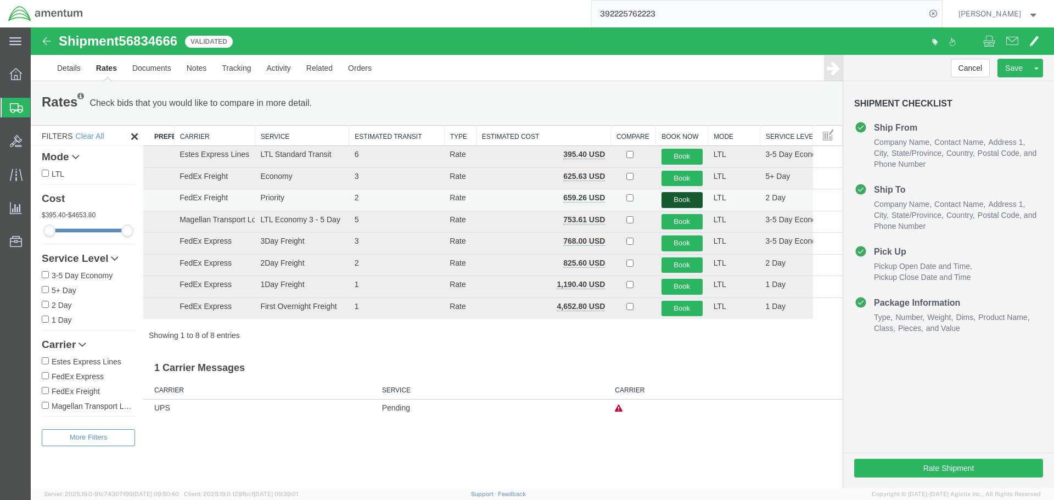
click at [680, 198] on button "Book" at bounding box center [681, 200] width 41 height 16
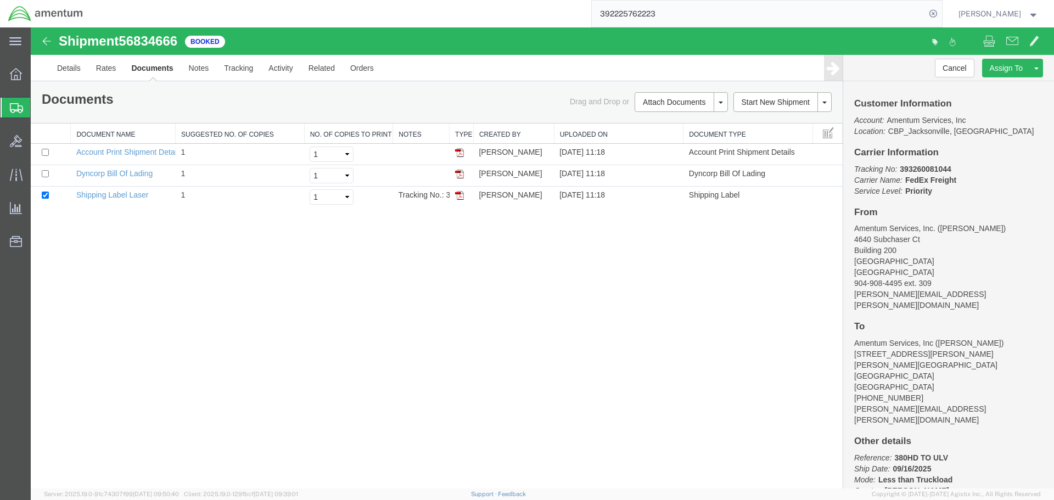
click at [928, 170] on b "393260081044" at bounding box center [925, 169] width 51 height 9
copy b "393260081044"
click at [136, 237] on div "Shipment 56834666 3 of 3 Booked Details Rates Documents Notes Tracking Activity…" at bounding box center [542, 257] width 1023 height 461
click at [44, 173] on input "checkbox" at bounding box center [45, 173] width 7 height 7
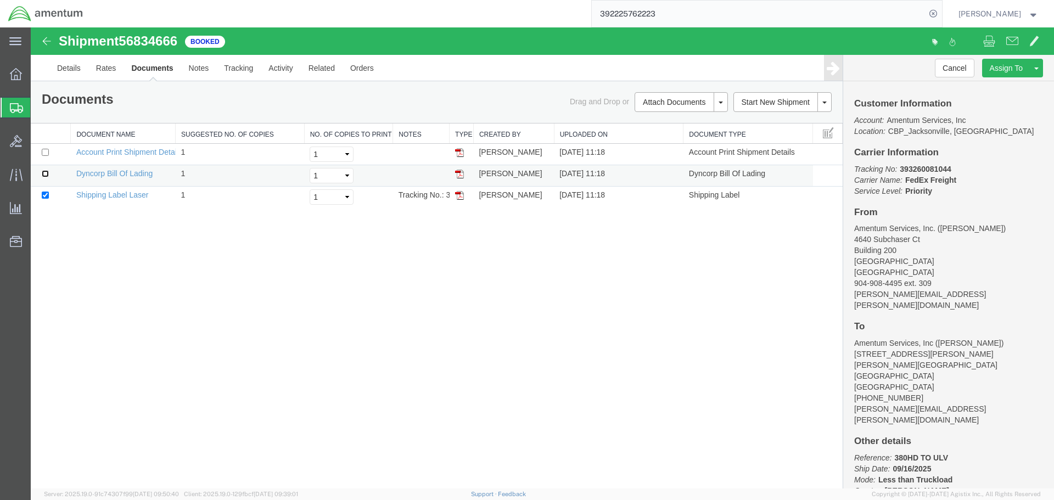
checkbox input "true"
click at [666, 122] on link "Print Documents" at bounding box center [680, 121] width 96 height 16
click at [371, 261] on div "Shipment 56834666 3 of 3 Booked Details Rates Documents Notes Tracking Activity…" at bounding box center [542, 257] width 1023 height 461
click at [63, 68] on link "Details" at bounding box center [68, 68] width 39 height 26
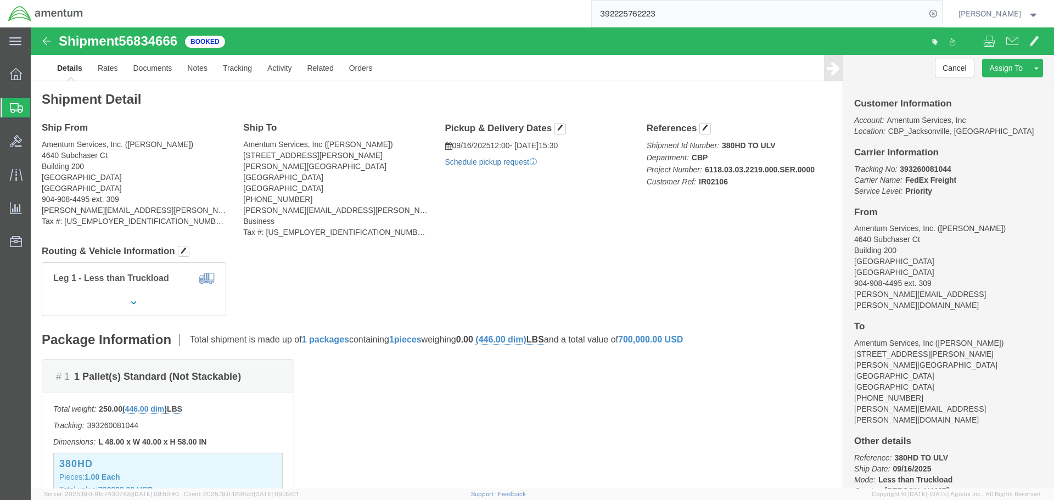
click link "Schedule pickup request"
drag, startPoint x: 461, startPoint y: 213, endPoint x: 473, endPoint y: 215, distance: 11.7
click div "Ship From Amentum Services, Inc. ([PERSON_NAME]) [STREET_ADDRESS] 904-908-4495 …"
